Goal: Transaction & Acquisition: Purchase product/service

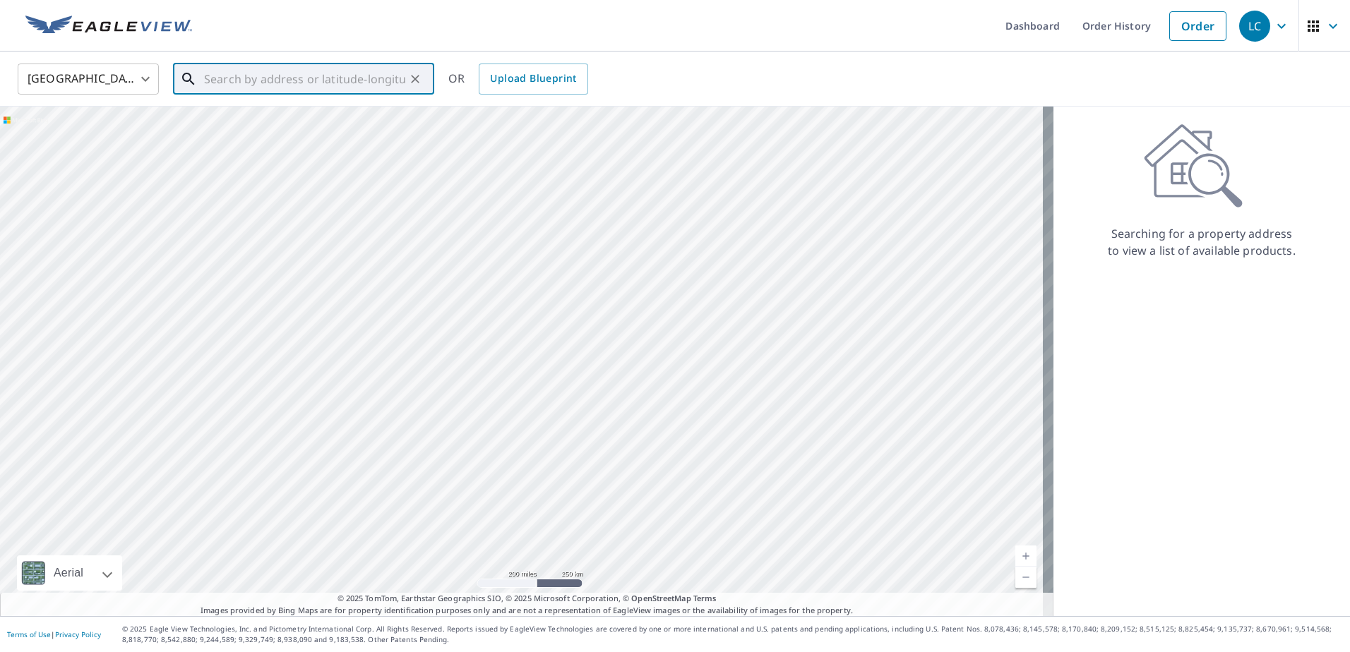
click at [260, 78] on input "text" at bounding box center [304, 79] width 201 height 40
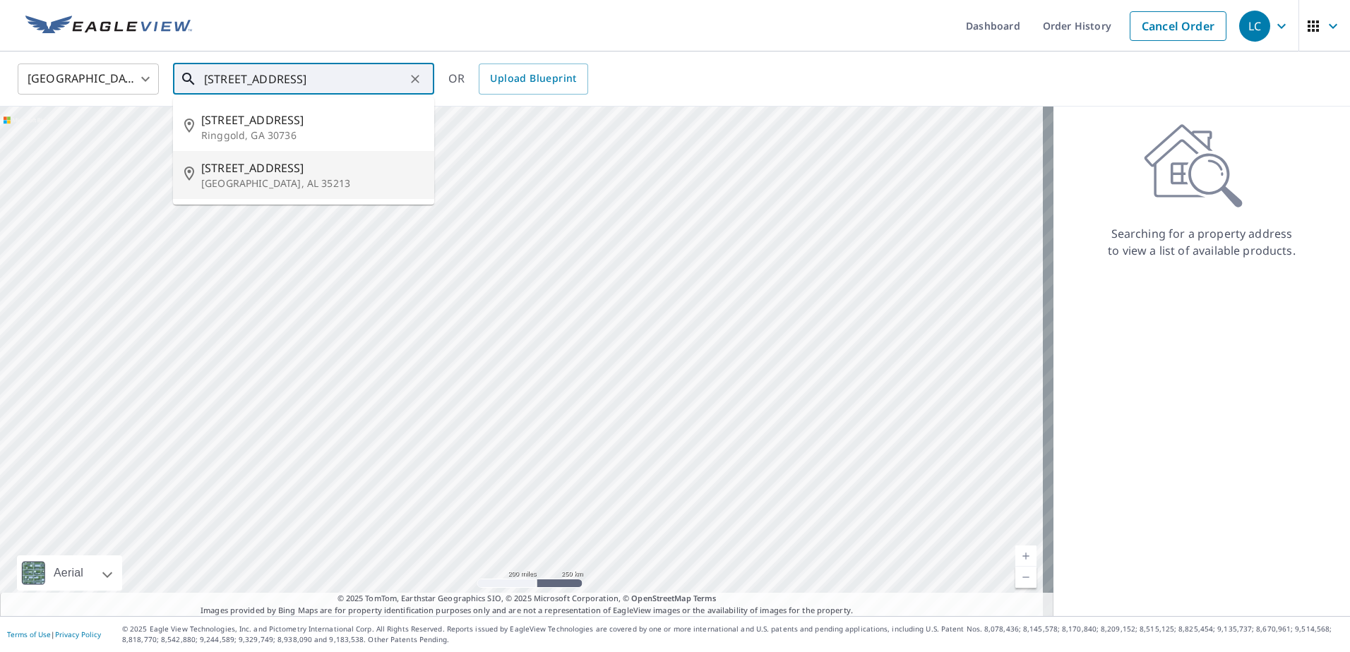
click at [265, 173] on span "[STREET_ADDRESS]" at bounding box center [312, 168] width 222 height 17
type input "[STREET_ADDRESS]"
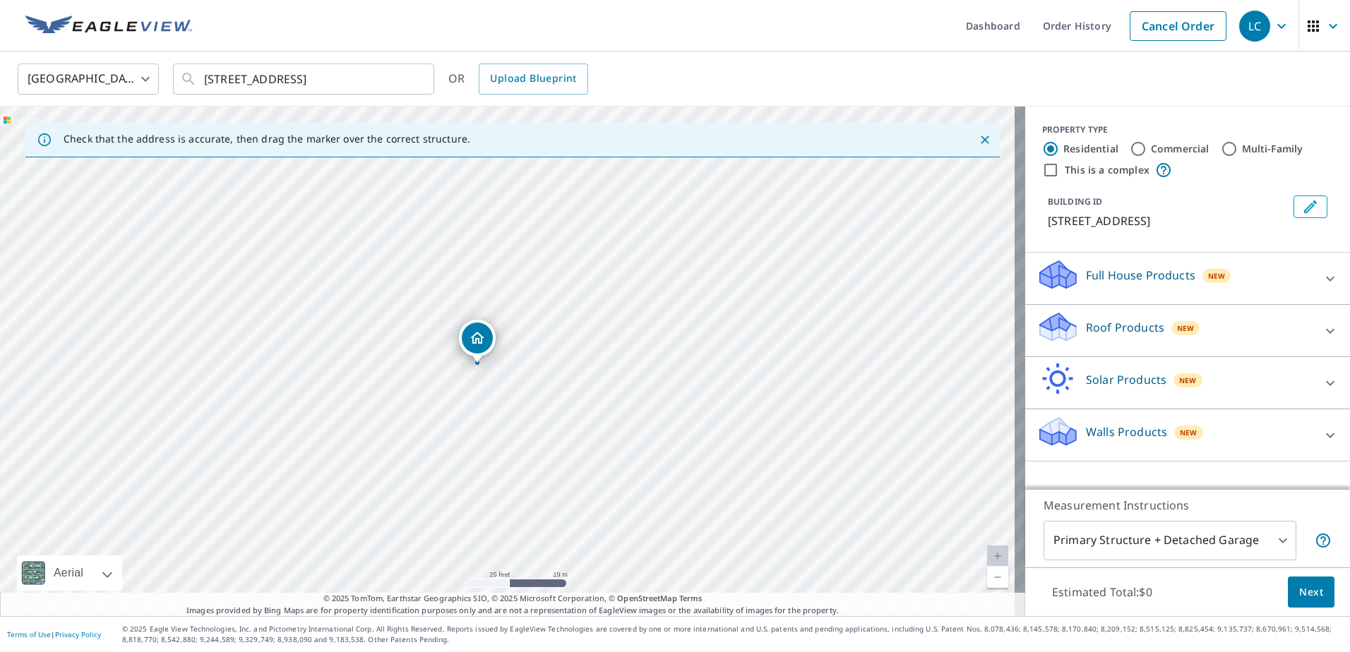
drag, startPoint x: 489, startPoint y: 387, endPoint x: 562, endPoint y: 249, distance: 155.7
click at [562, 249] on div "[STREET_ADDRESS]" at bounding box center [512, 362] width 1025 height 510
click at [1325, 320] on div at bounding box center [1330, 331] width 34 height 34
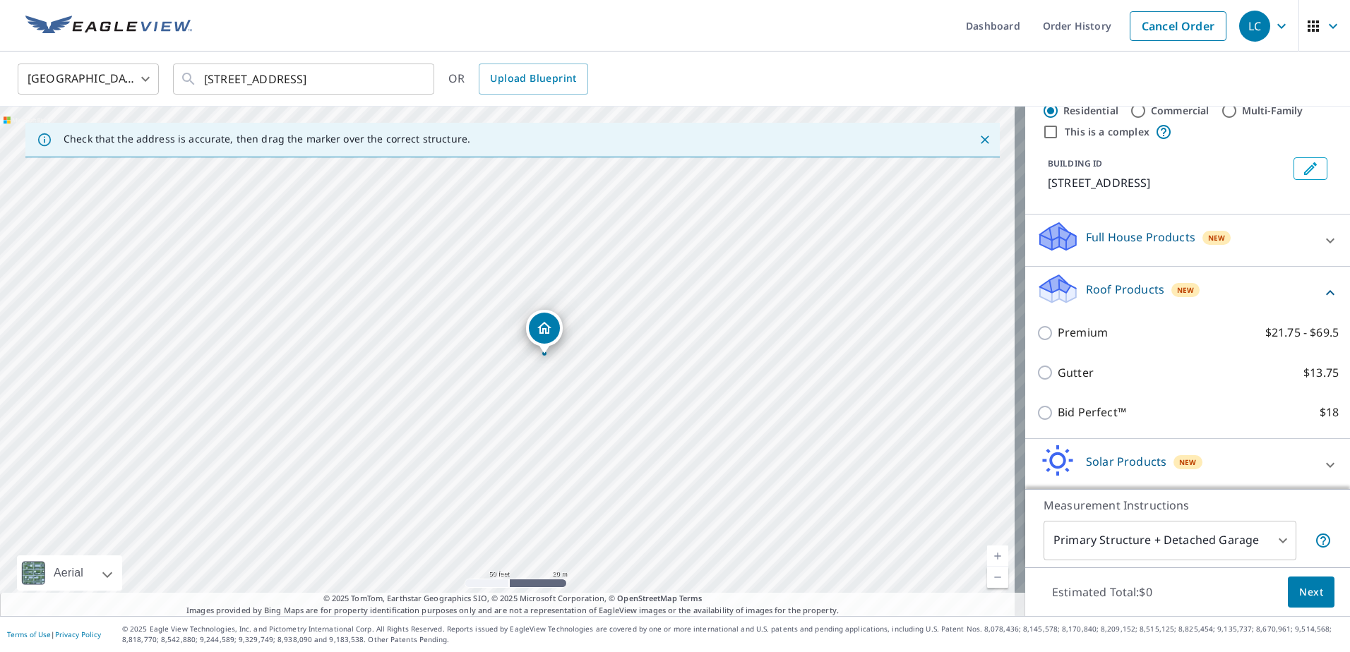
scroll to position [71, 0]
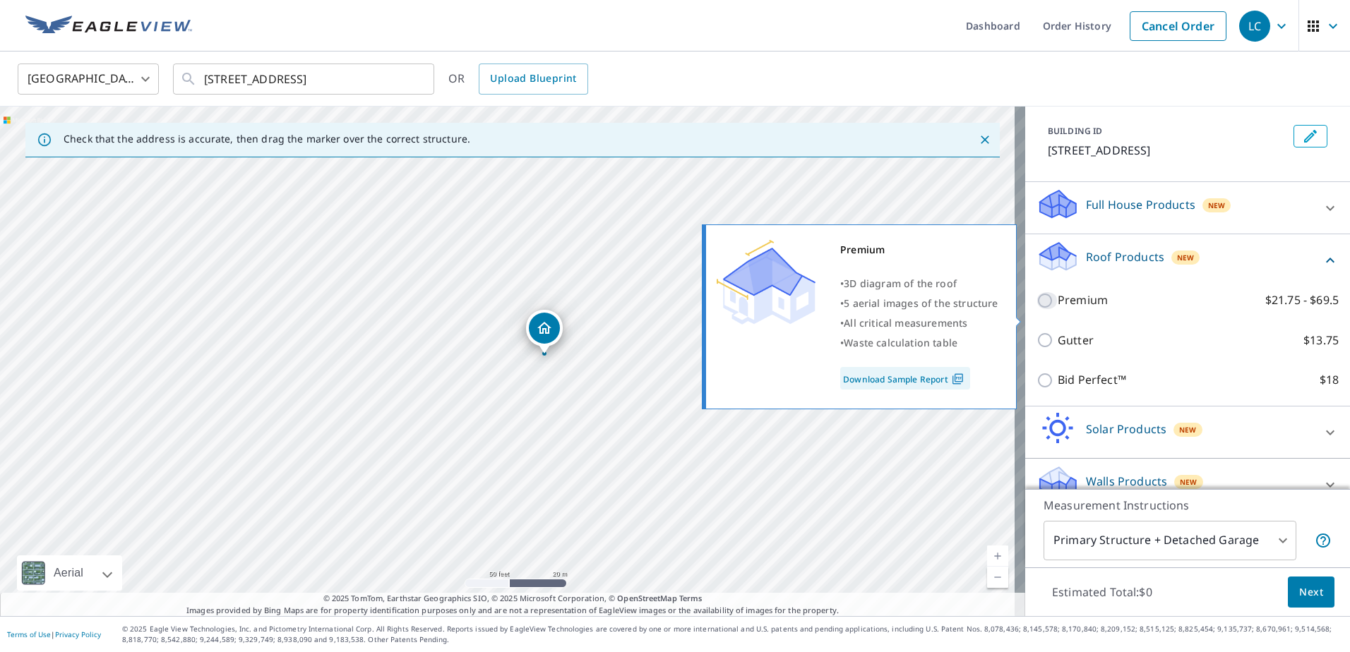
click at [1036, 309] on input "Premium $21.75 - $69.5" at bounding box center [1046, 300] width 21 height 17
checkbox input "true"
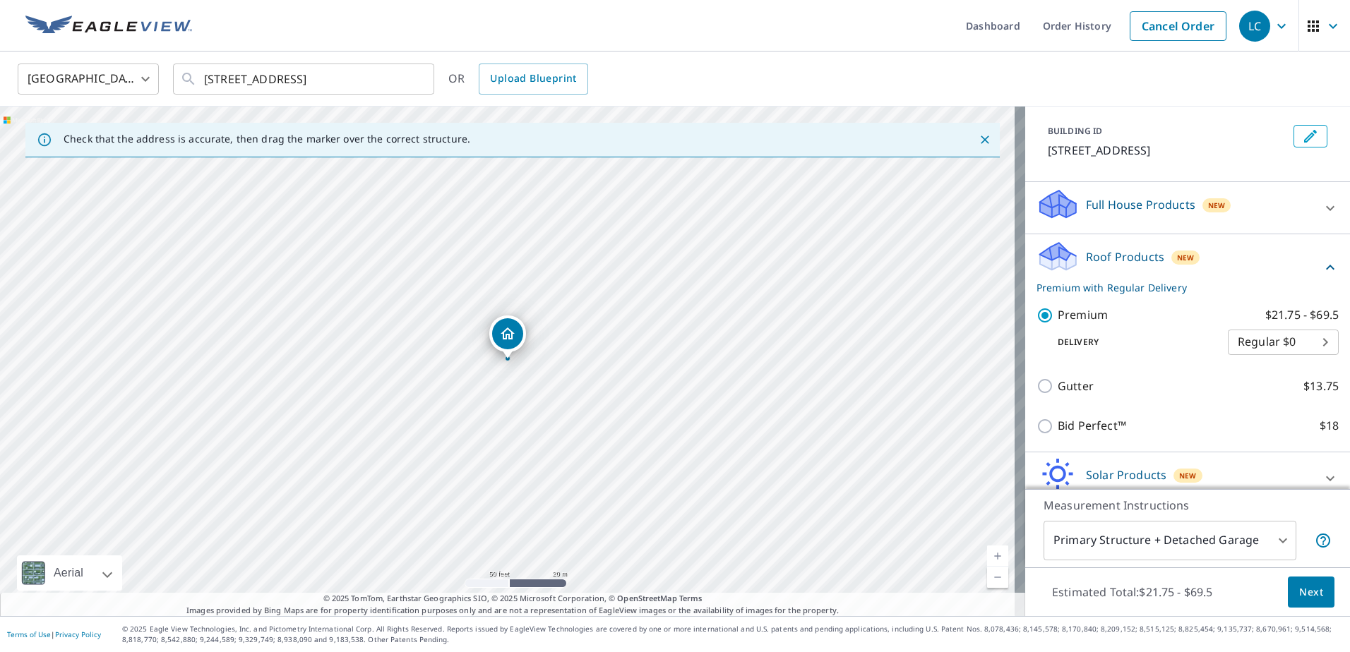
click at [1298, 363] on body "LC LC Dashboard Order History Cancel Order LC [GEOGRAPHIC_DATA] [GEOGRAPHIC_DAT…" at bounding box center [675, 326] width 1350 height 652
click at [1302, 359] on li "Regular $0" at bounding box center [1261, 359] width 111 height 25
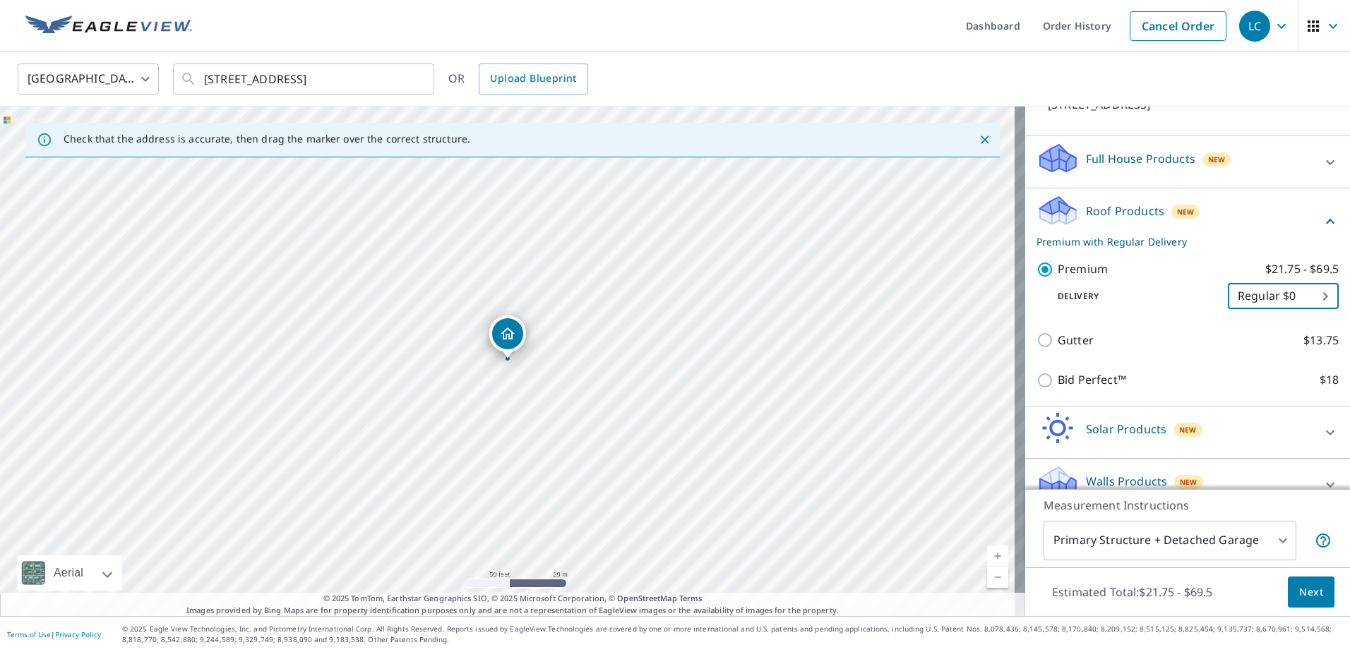
scroll to position [141, 0]
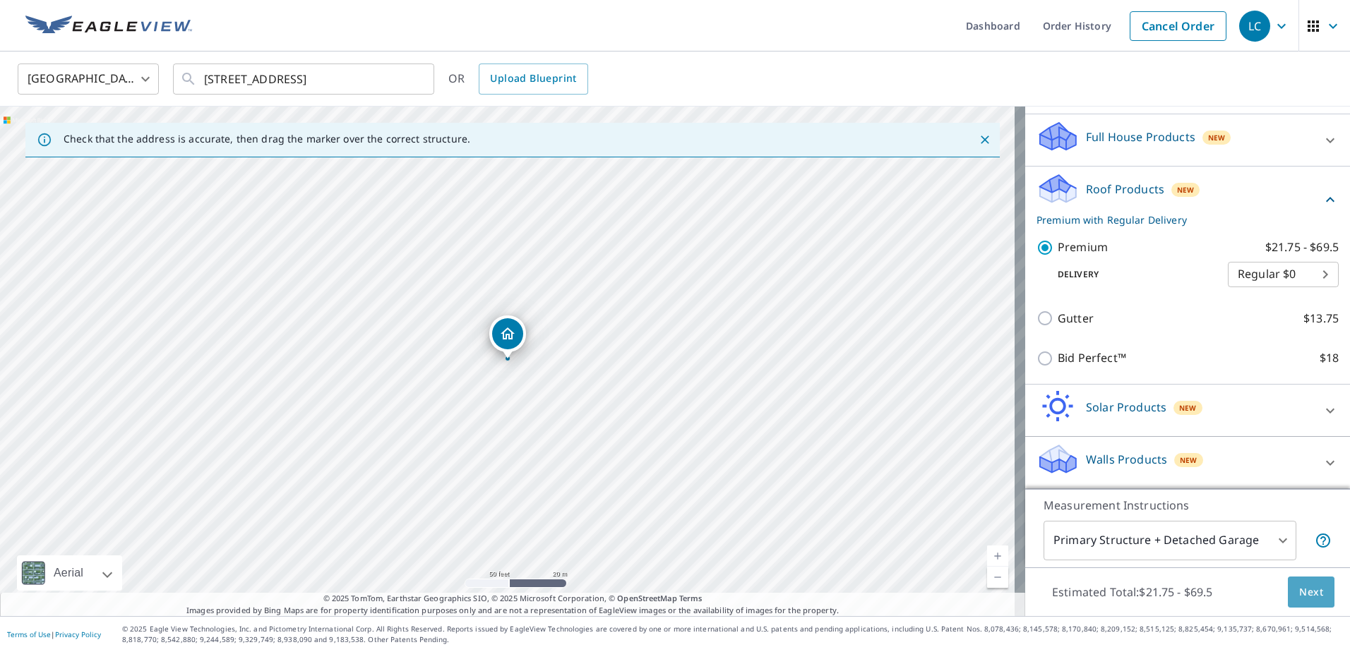
click at [1307, 597] on span "Next" at bounding box center [1311, 593] width 24 height 18
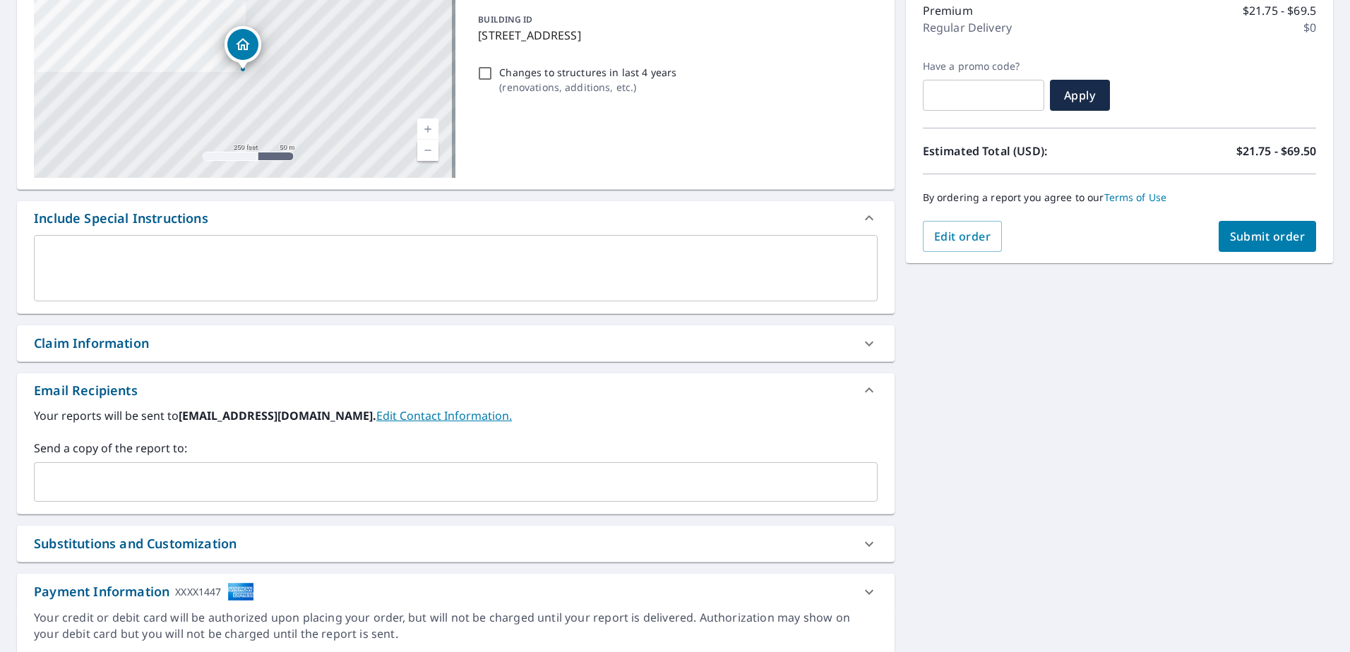
scroll to position [212, 0]
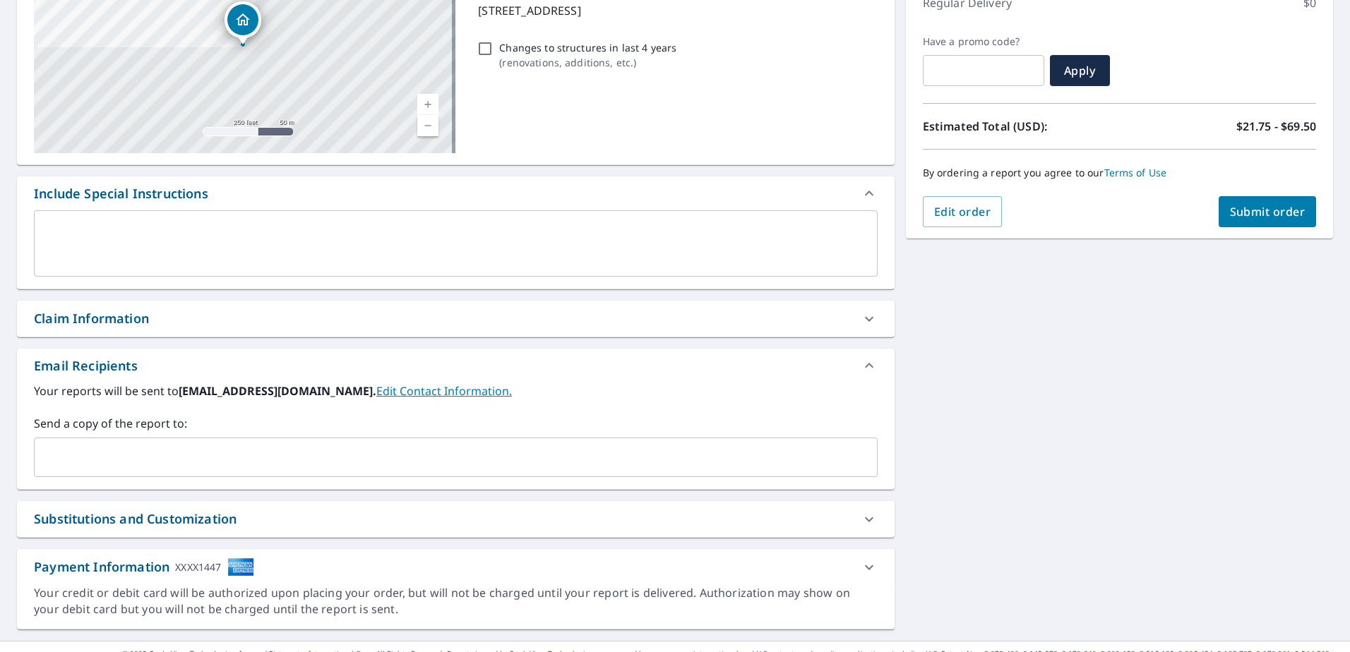
click at [132, 458] on input "text" at bounding box center [445, 457] width 810 height 27
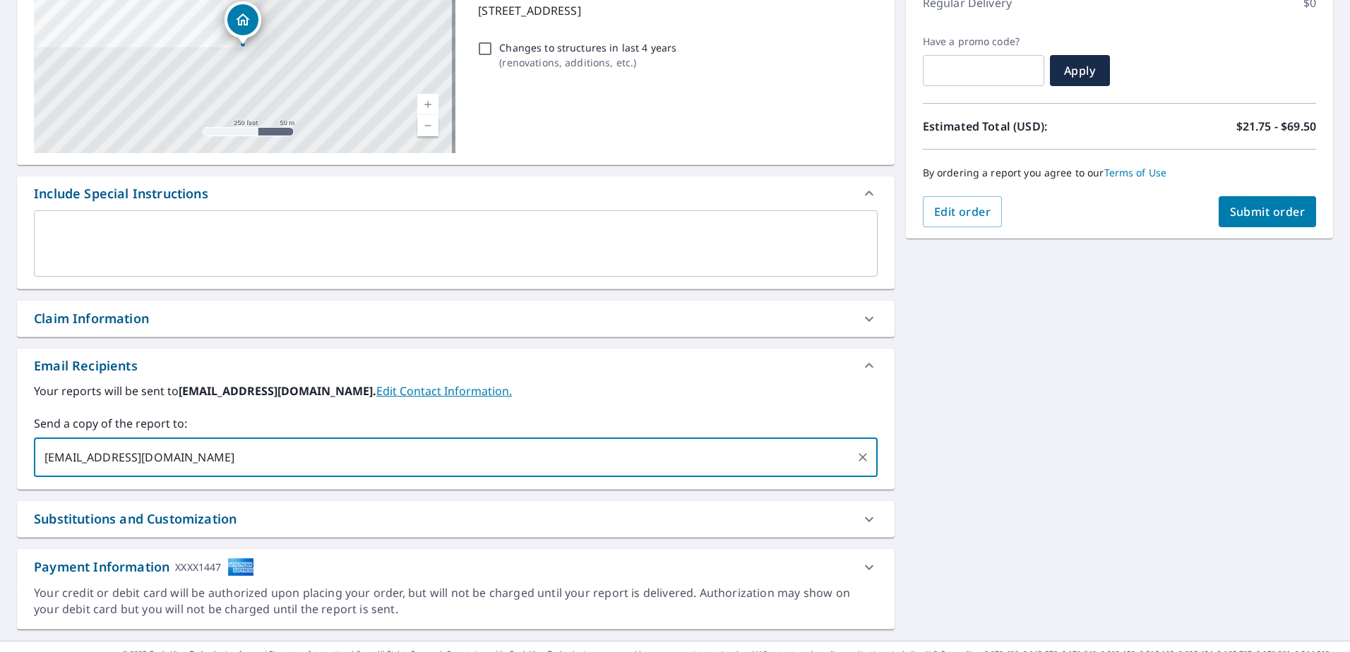
type input "[EMAIL_ADDRESS][DOMAIN_NAME]"
click at [544, 326] on div "Claim Information" at bounding box center [443, 318] width 818 height 19
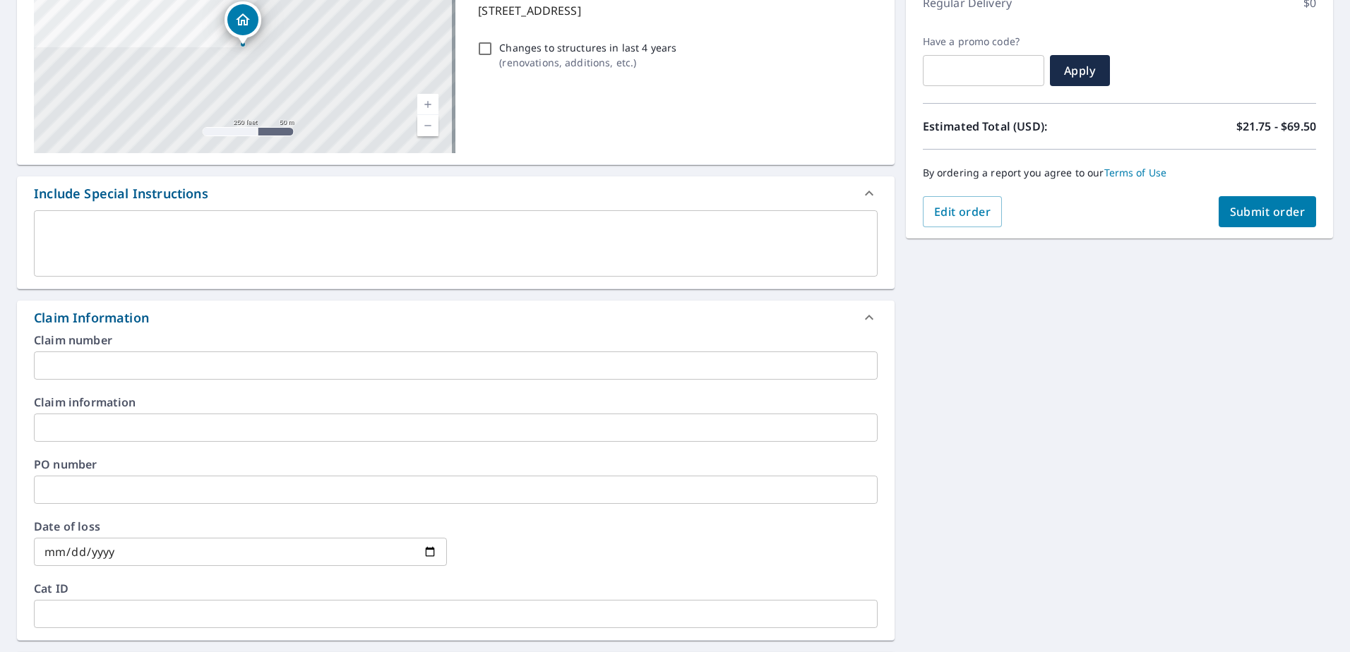
click at [131, 491] on input "text" at bounding box center [456, 490] width 844 height 28
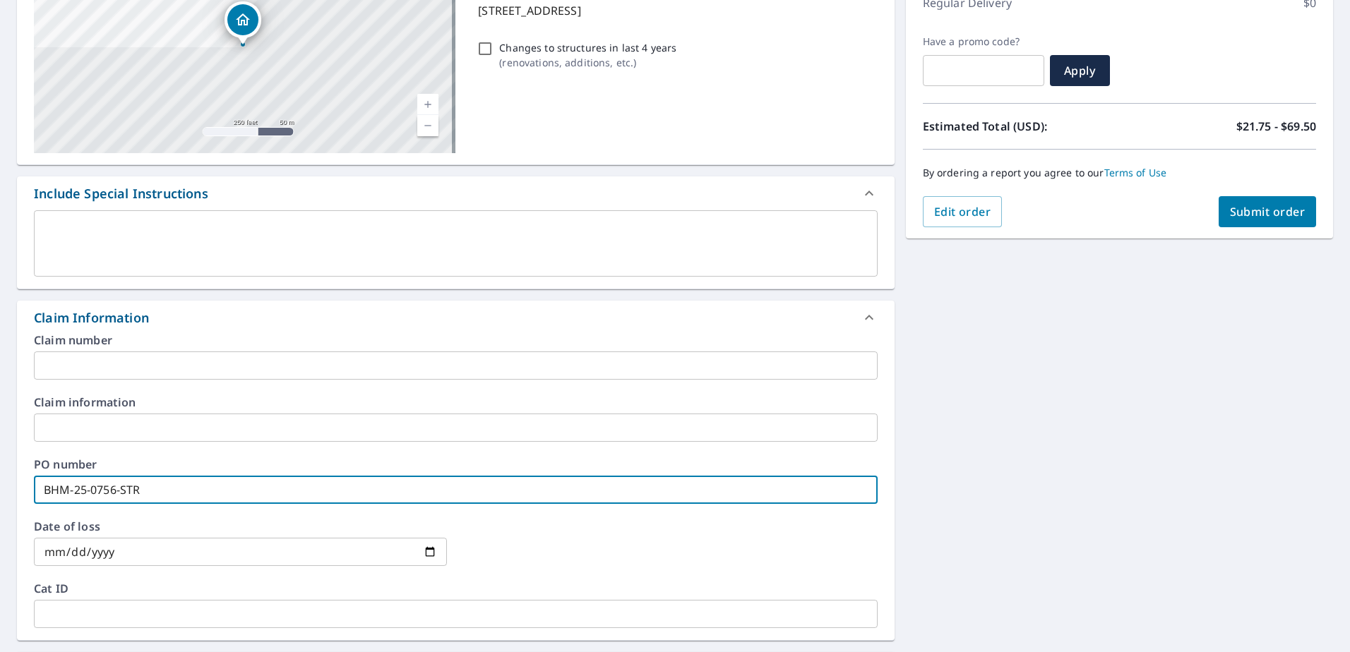
type input "BHM-25-0756-STR"
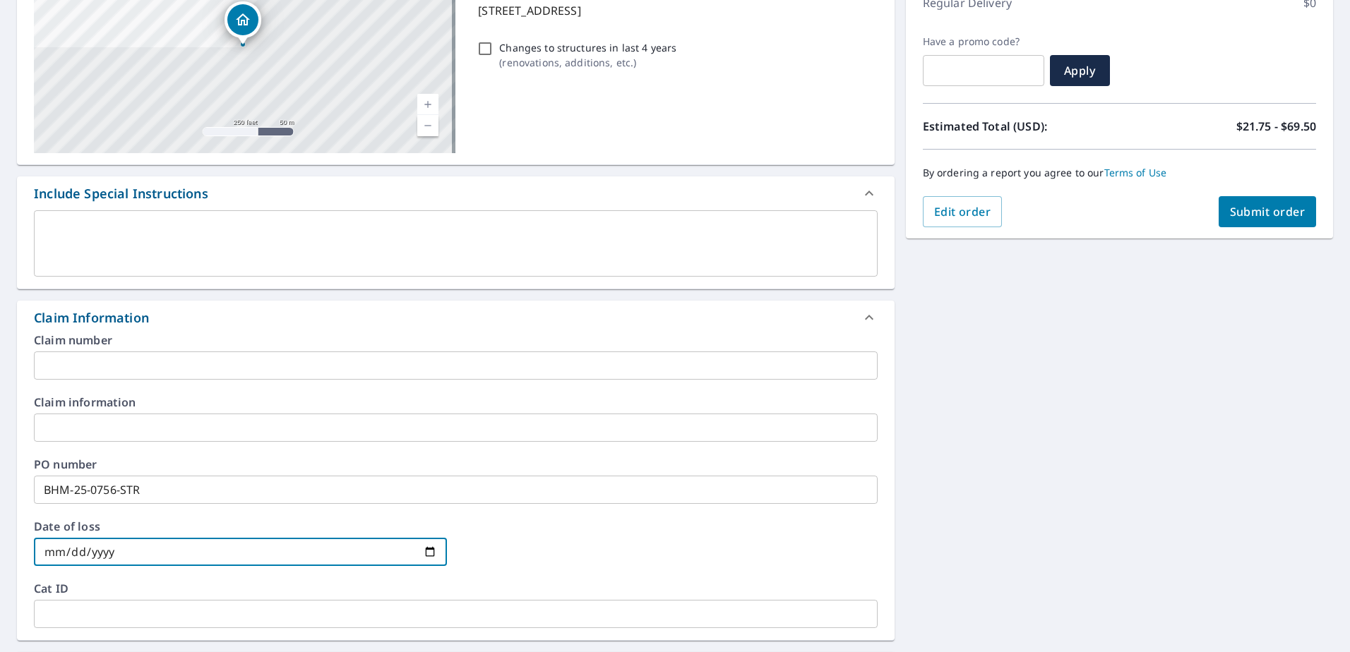
click at [429, 548] on input "date" at bounding box center [240, 552] width 413 height 28
type input "[DATE]"
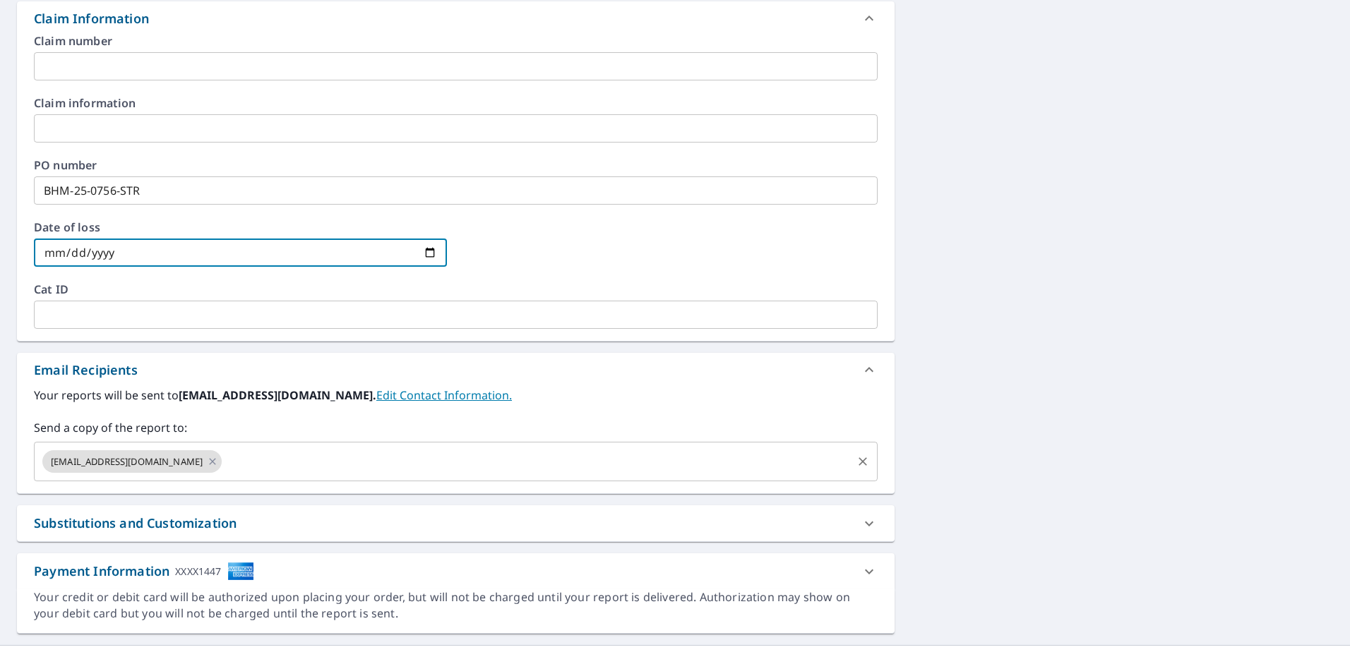
scroll to position [540, 0]
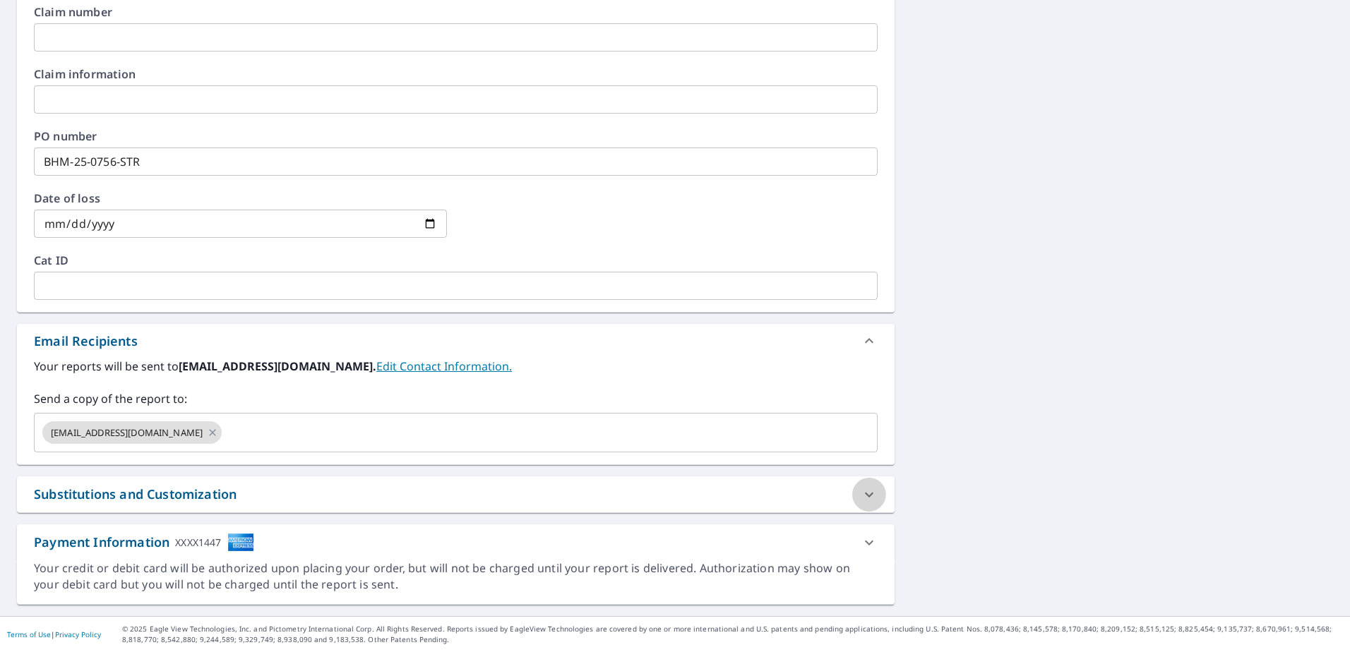
click at [863, 494] on icon at bounding box center [869, 494] width 17 height 17
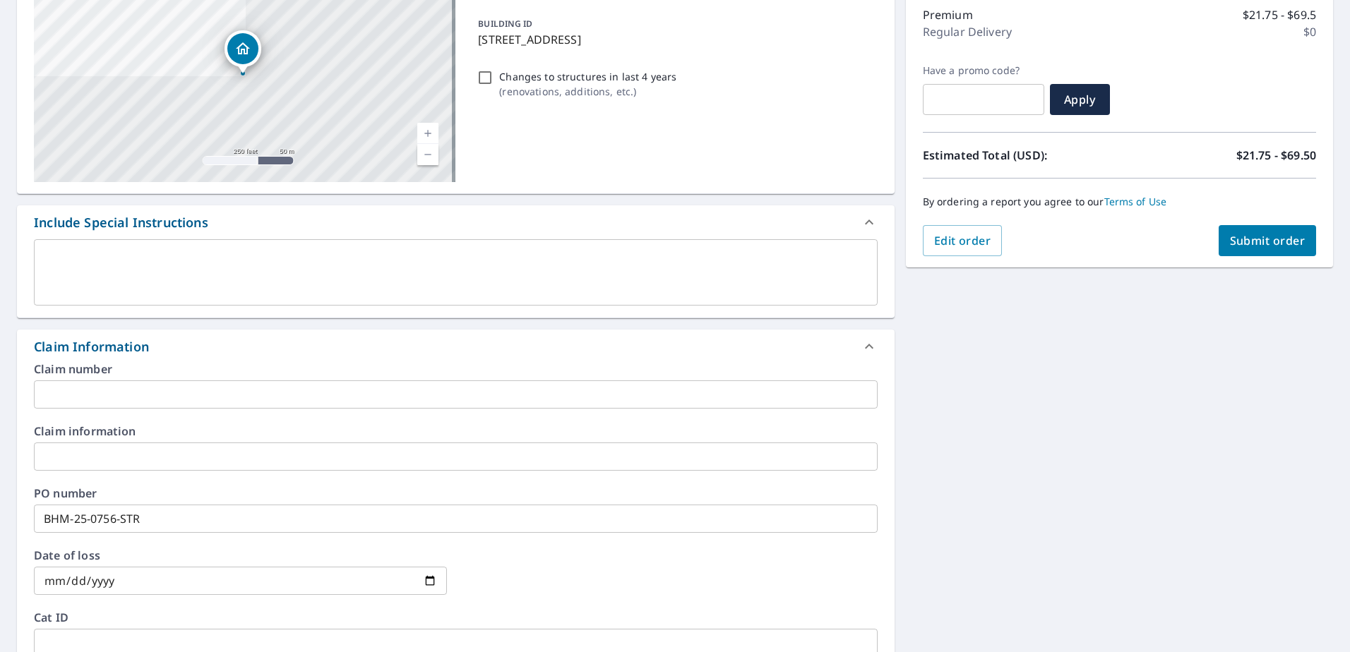
scroll to position [0, 0]
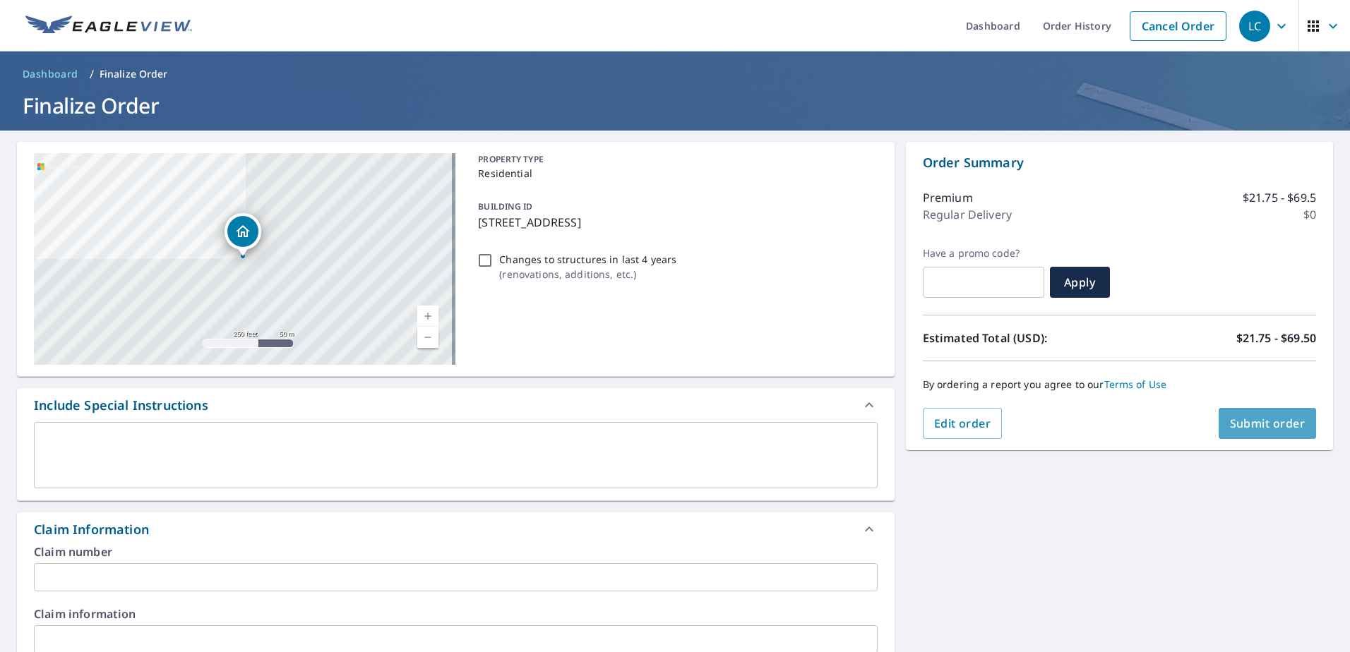
click at [1245, 424] on span "Submit order" at bounding box center [1268, 424] width 76 height 16
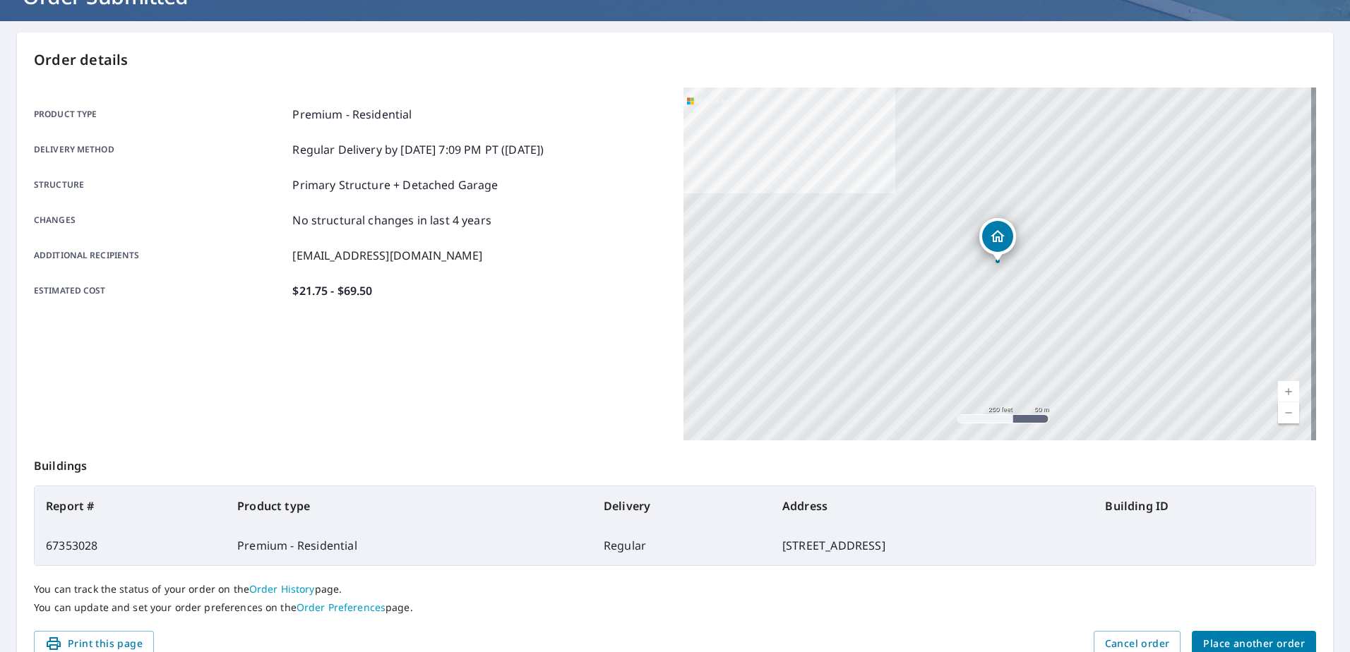
scroll to position [179, 0]
